Goal: Find specific page/section: Find specific page/section

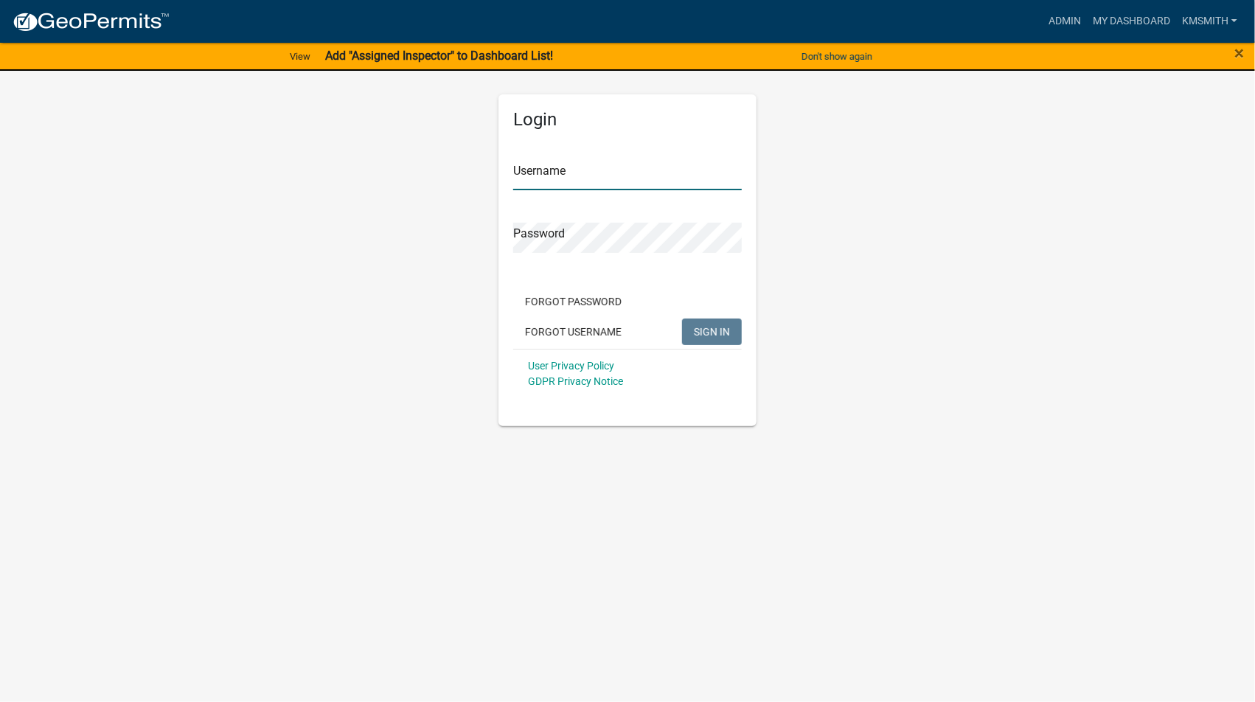
type input "kmsmith"
click at [697, 334] on span "SIGN IN" at bounding box center [712, 331] width 36 height 12
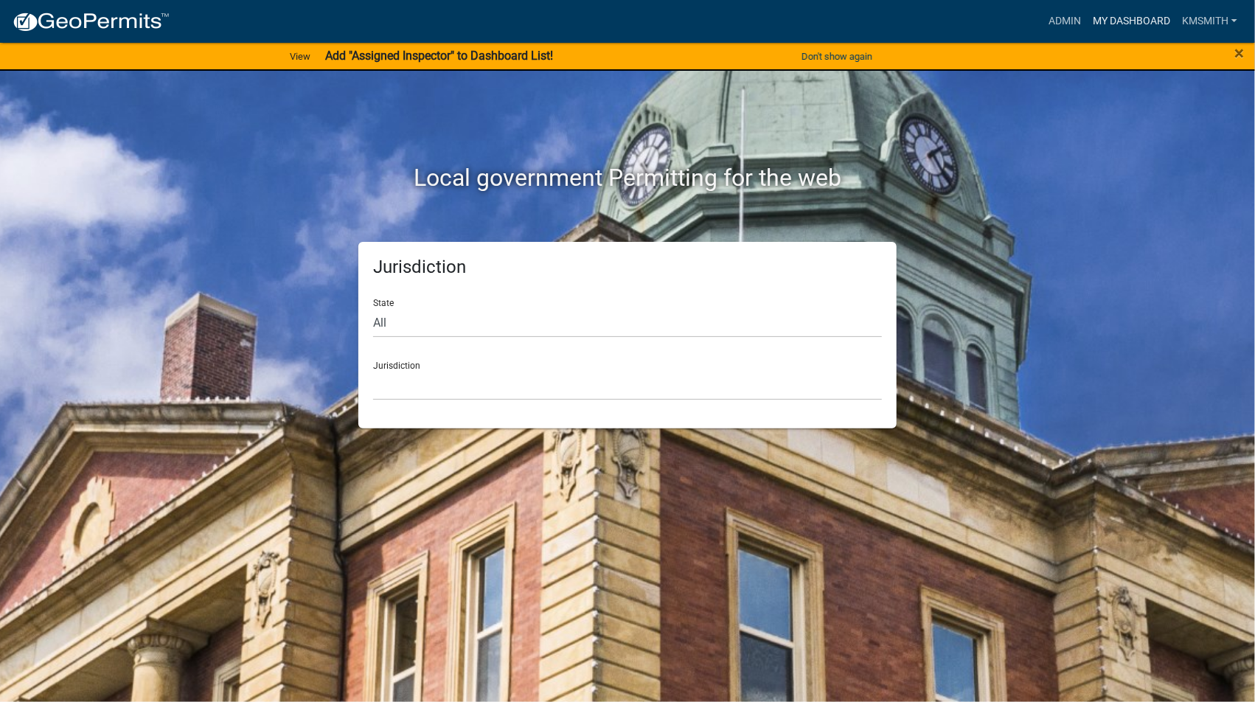
click at [1095, 17] on link "My Dashboard" at bounding box center [1130, 21] width 89 height 28
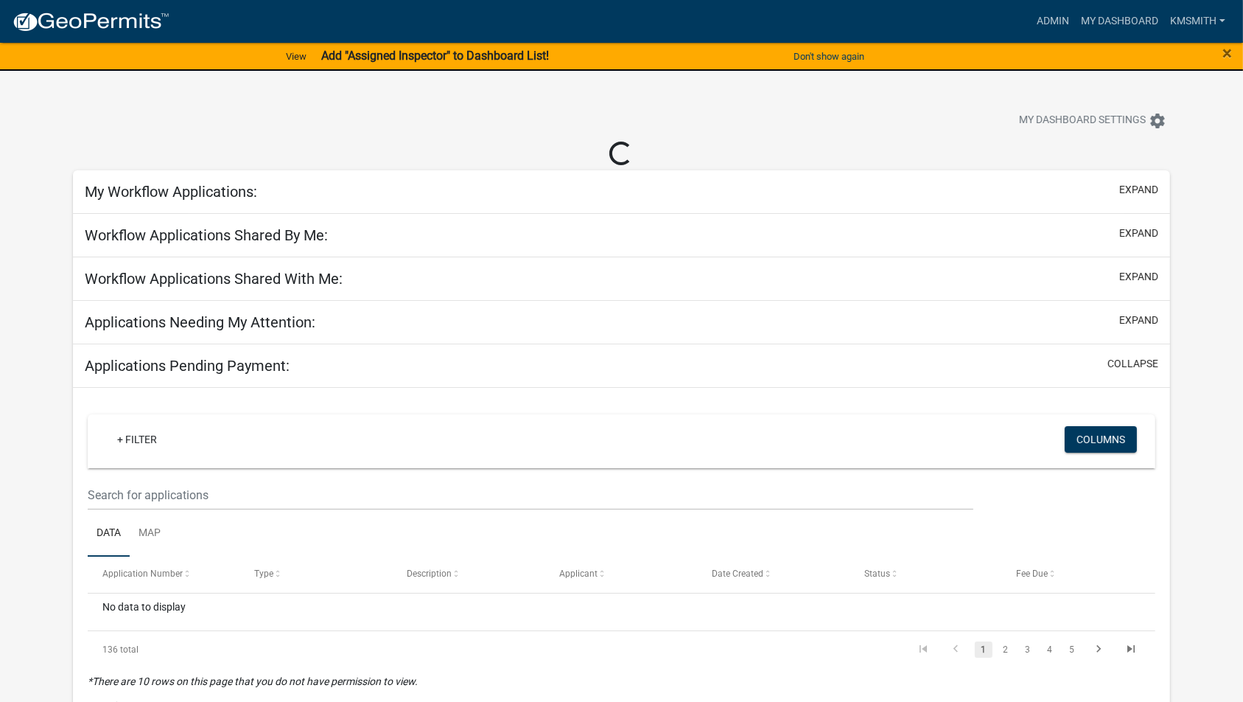
select select "2: 50"
